Goal: Task Accomplishment & Management: Complete application form

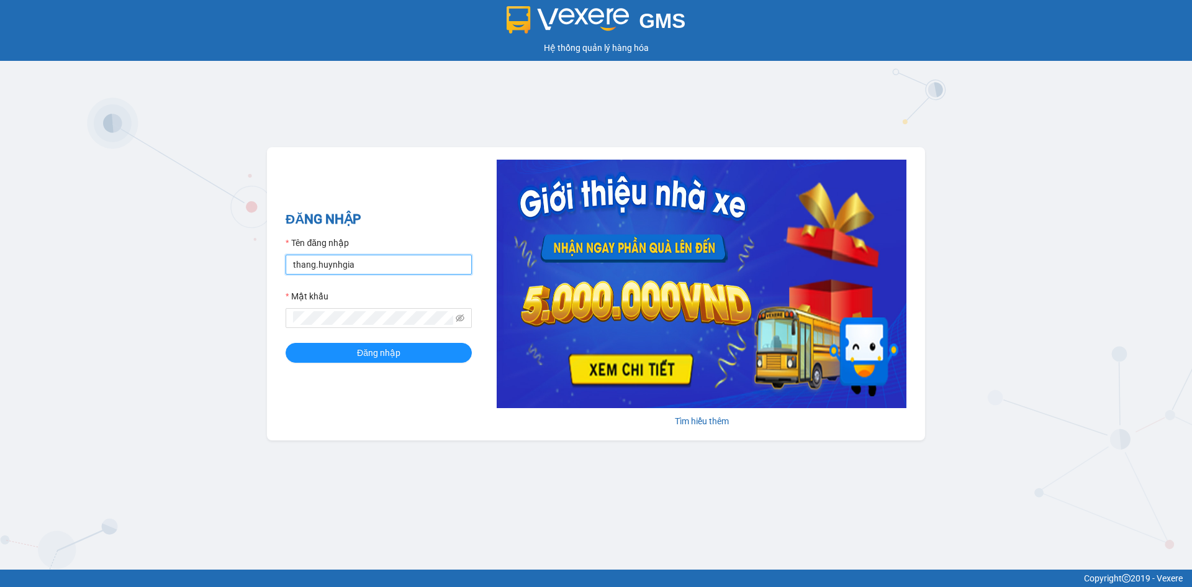
click at [348, 266] on input "thang.huynhgia" at bounding box center [378, 264] width 186 height 20
type input "canh.huynhgia"
click at [387, 352] on span "Đăng nhập" at bounding box center [378, 353] width 43 height 14
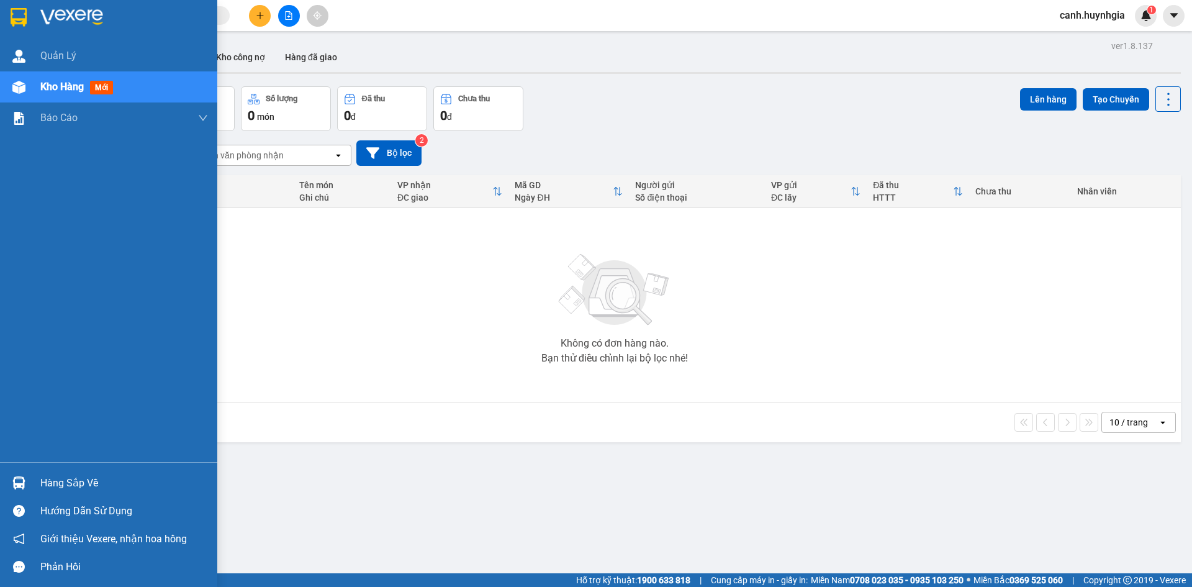
click at [63, 482] on div "Hàng sắp về" at bounding box center [124, 483] width 168 height 19
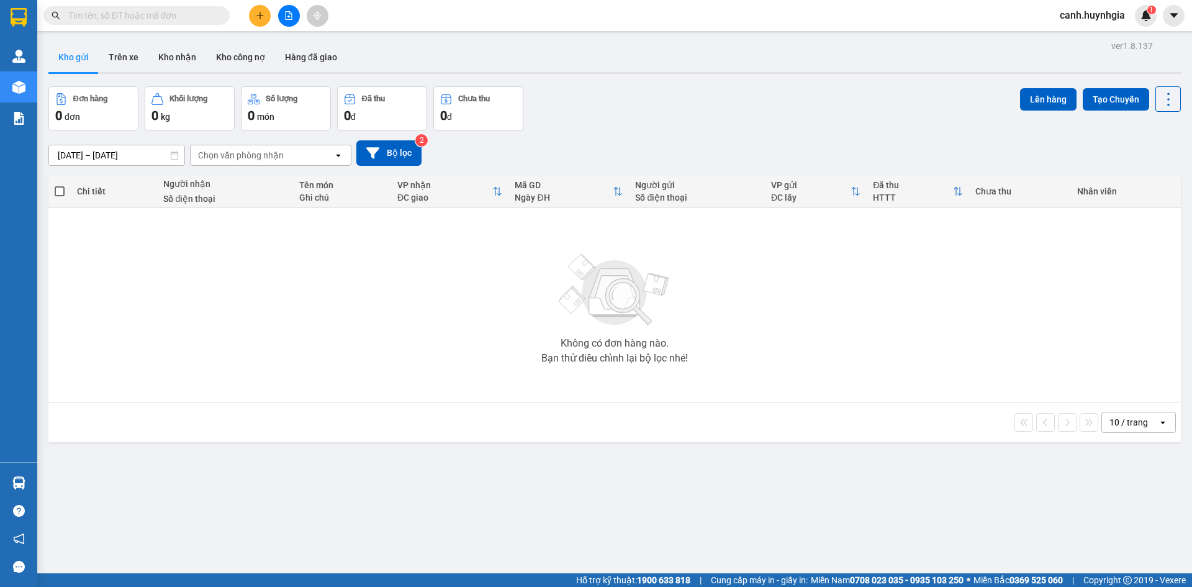
click at [207, 286] on section "Kết quả tìm kiếm ( 0 ) Bộ lọc No Data canh.huynhgia 1 Quản [PERSON_NAME] hàng m…" at bounding box center [596, 293] width 1192 height 587
click at [110, 13] on input "text" at bounding box center [141, 16] width 146 height 14
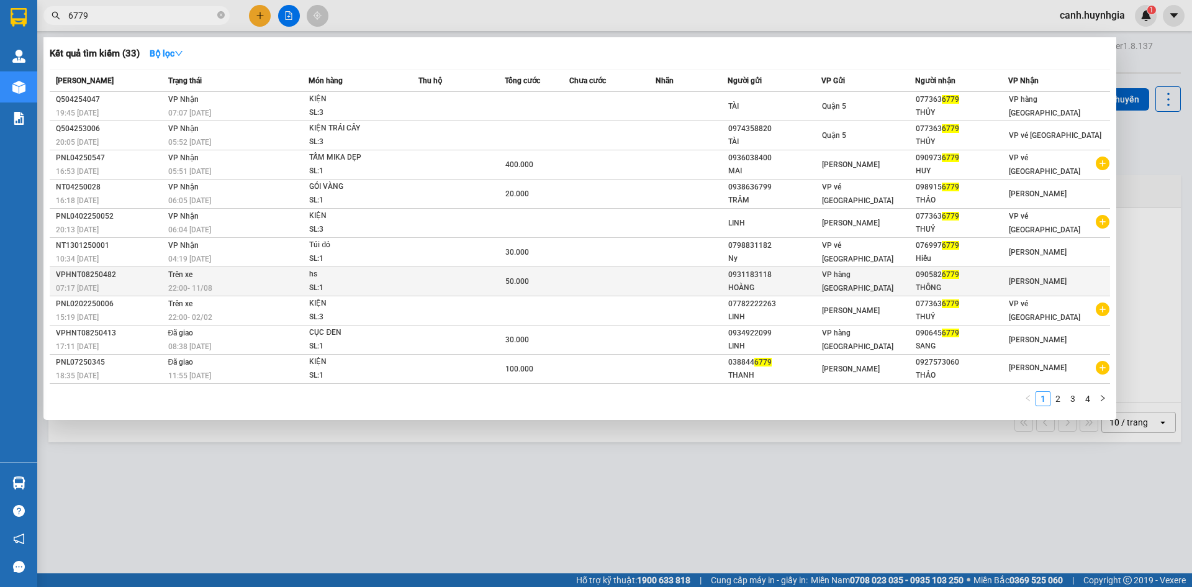
type input "6779"
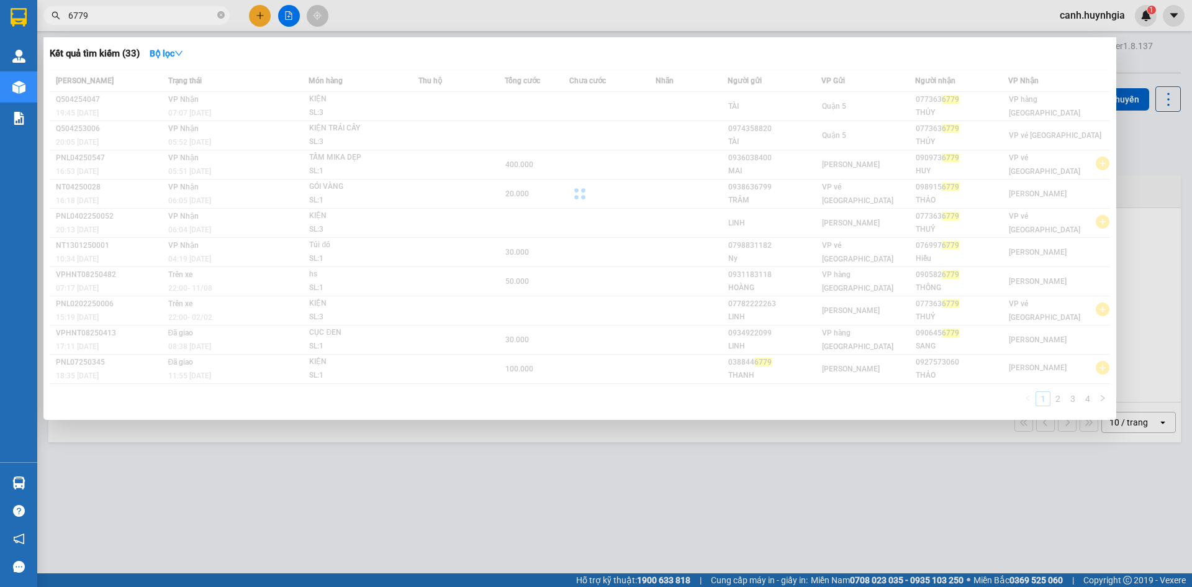
click at [901, 280] on div "VP hàng [GEOGRAPHIC_DATA]" at bounding box center [868, 280] width 92 height 27
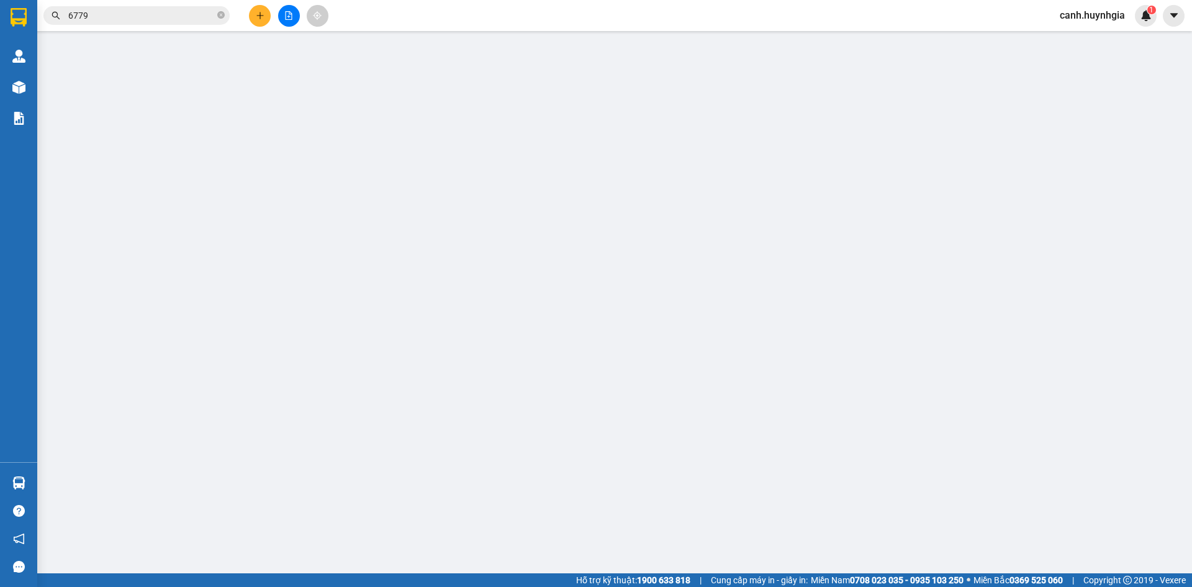
type input "0931183118"
type input "HOÀNG"
type input "0905826779"
type input "THÔNG"
type input "50.000"
